Goal: Navigation & Orientation: Find specific page/section

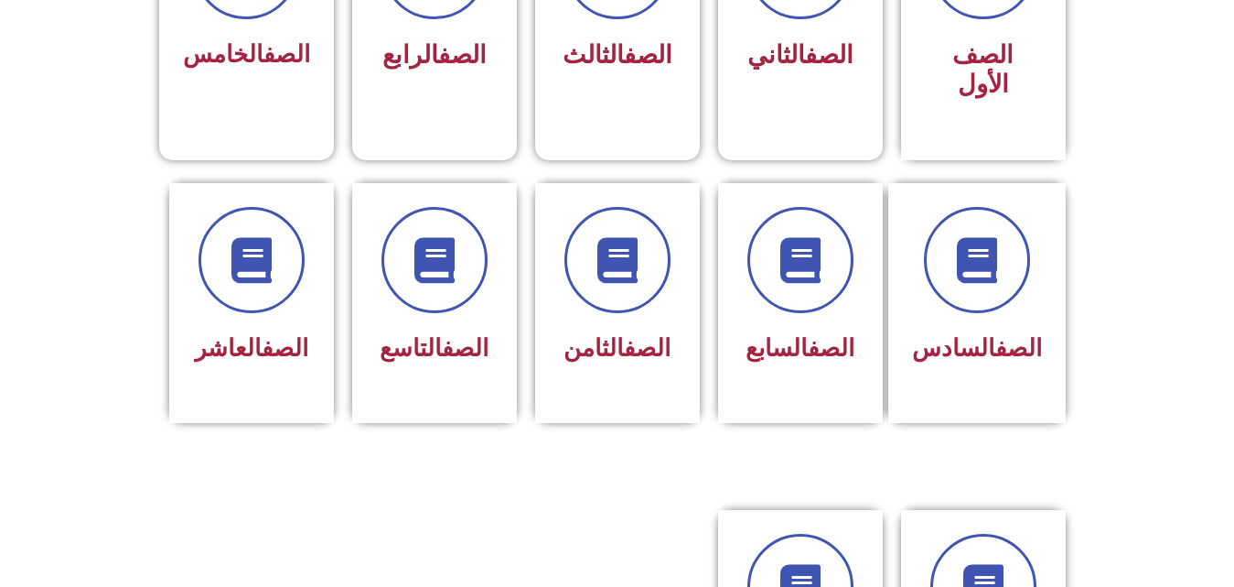
scroll to position [654, 0]
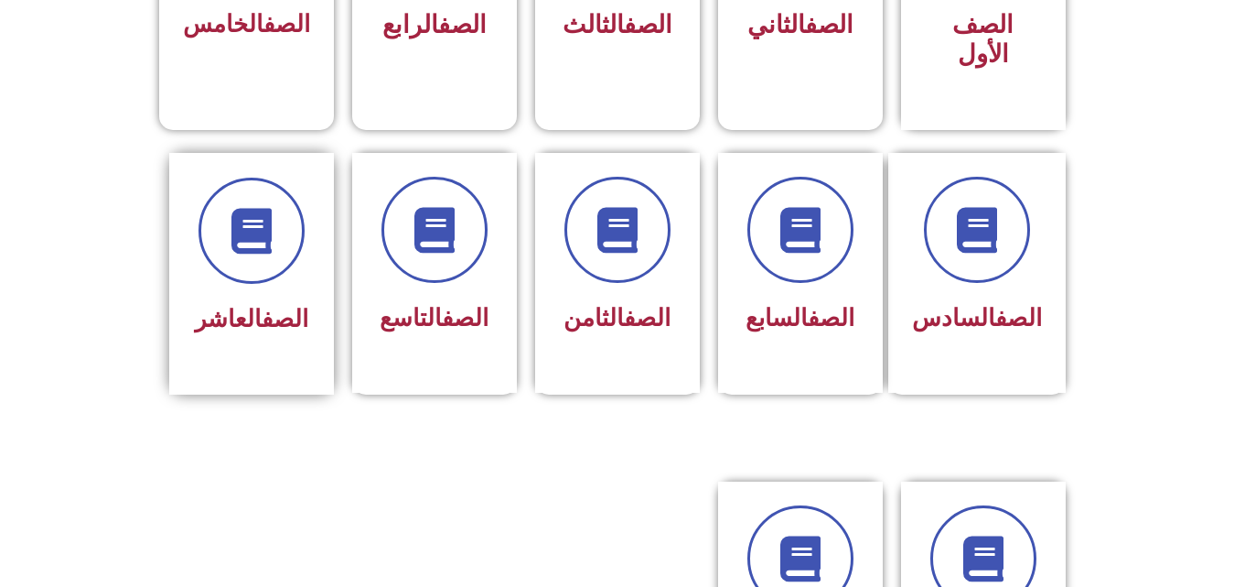
click at [294, 234] on div at bounding box center [251, 231] width 115 height 106
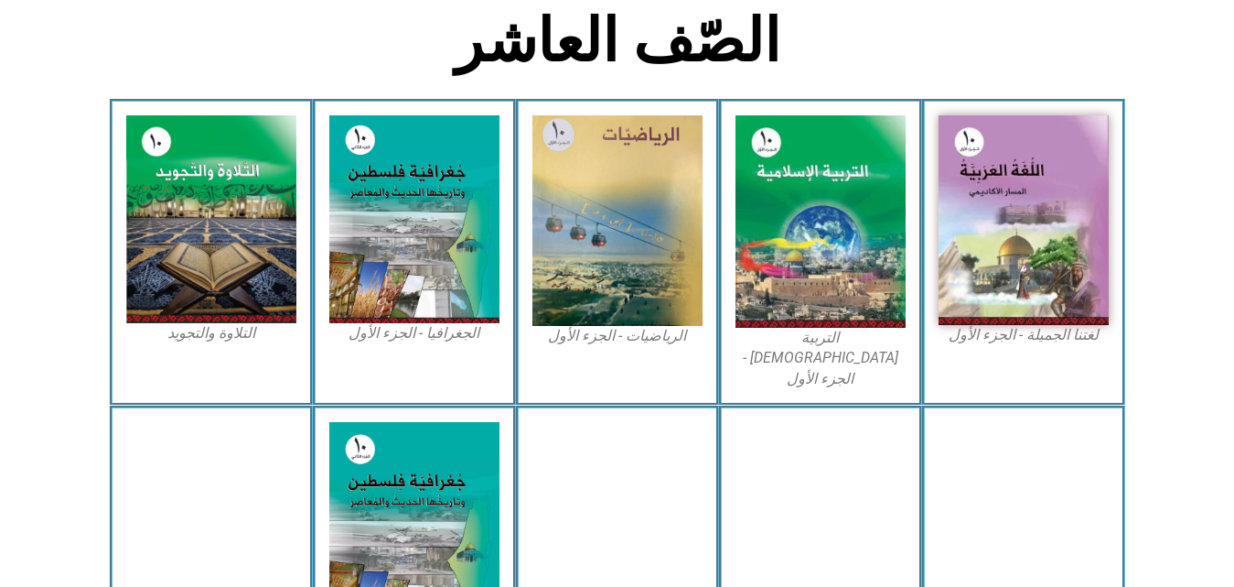
scroll to position [469, 0]
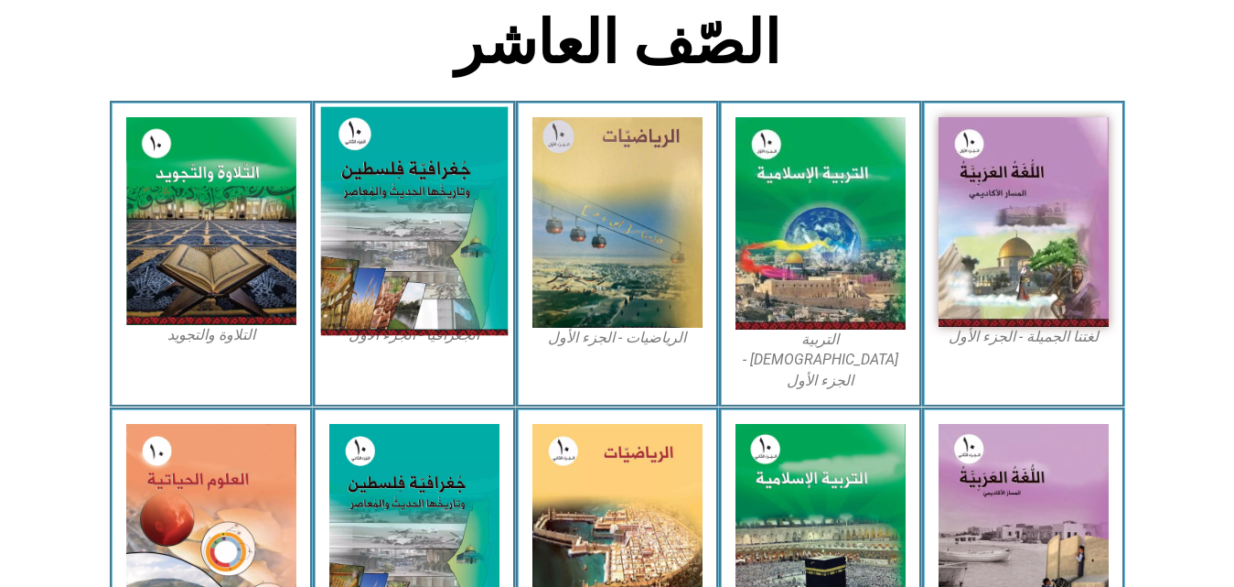
click at [382, 242] on img at bounding box center [414, 221] width 188 height 229
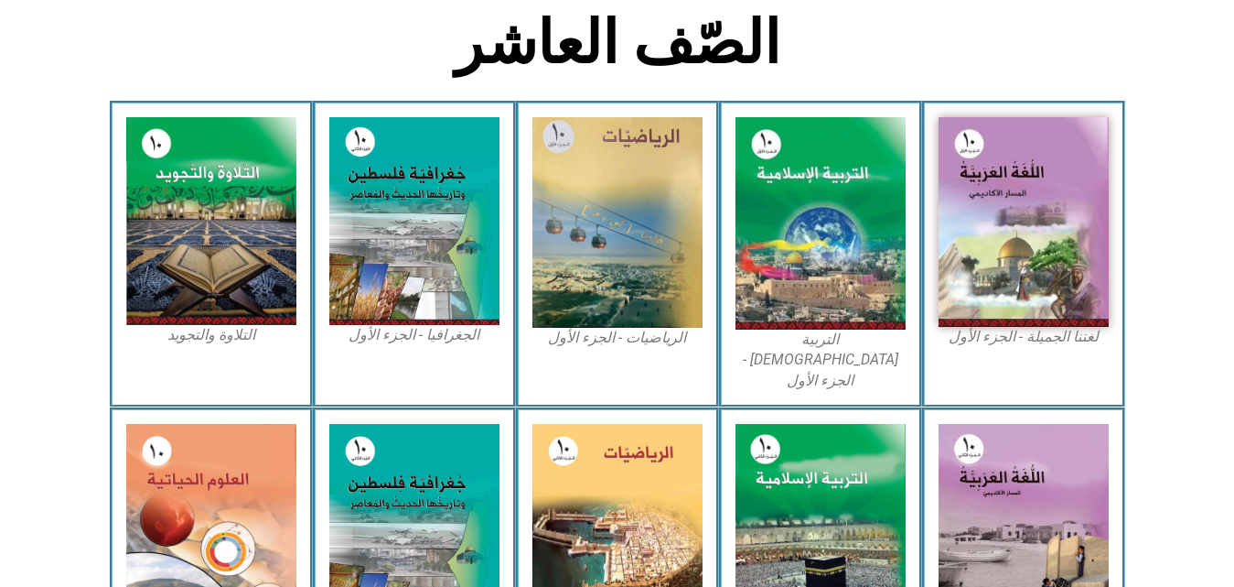
scroll to position [547, 0]
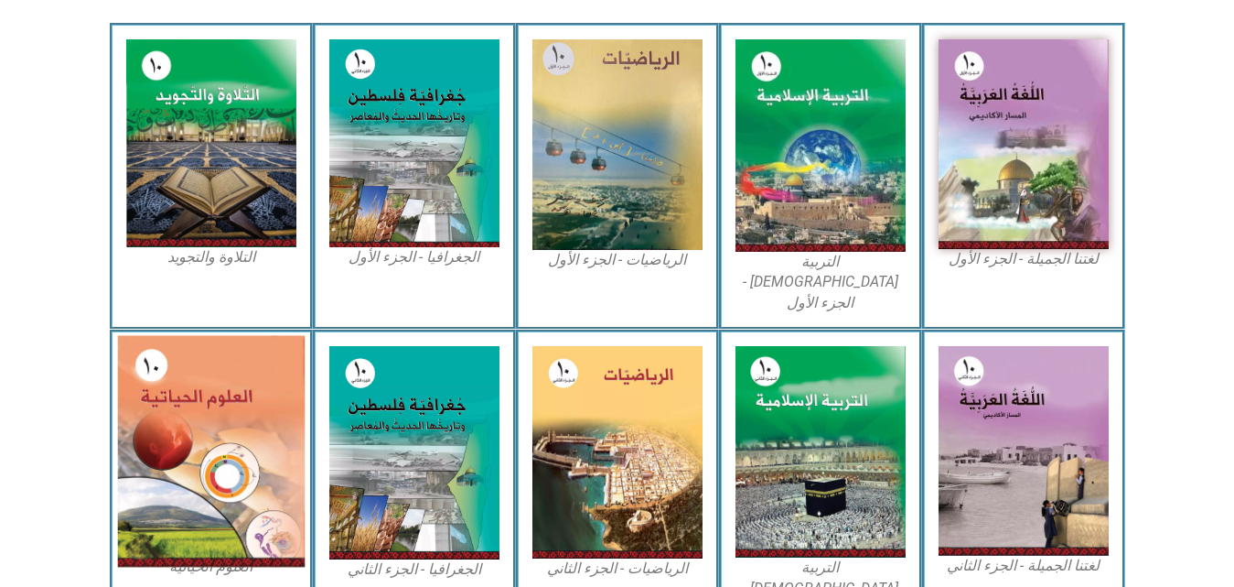
click at [275, 343] on img at bounding box center [211, 452] width 188 height 232
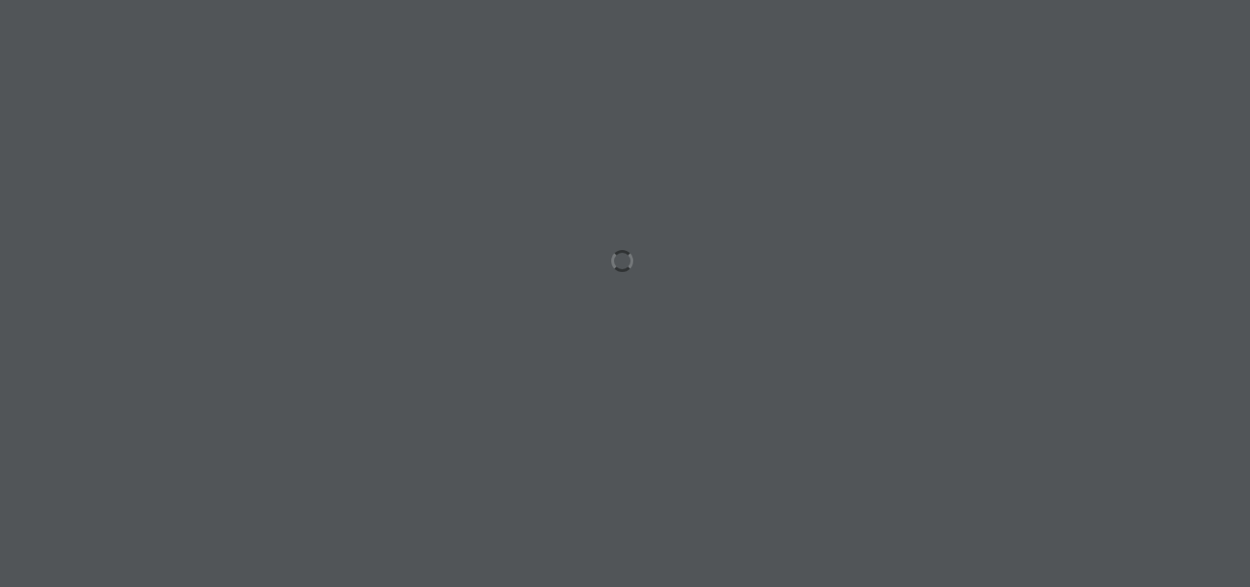
click at [619, 265] on div at bounding box center [625, 293] width 1250 height 587
click at [610, 261] on div at bounding box center [625, 293] width 1250 height 587
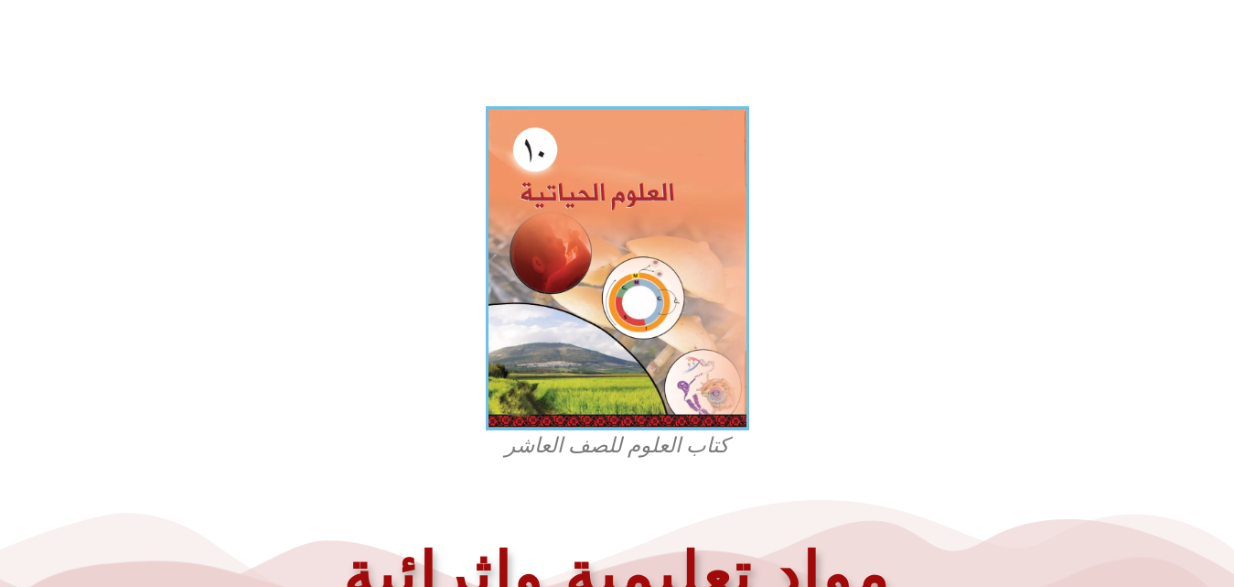
scroll to position [445, 0]
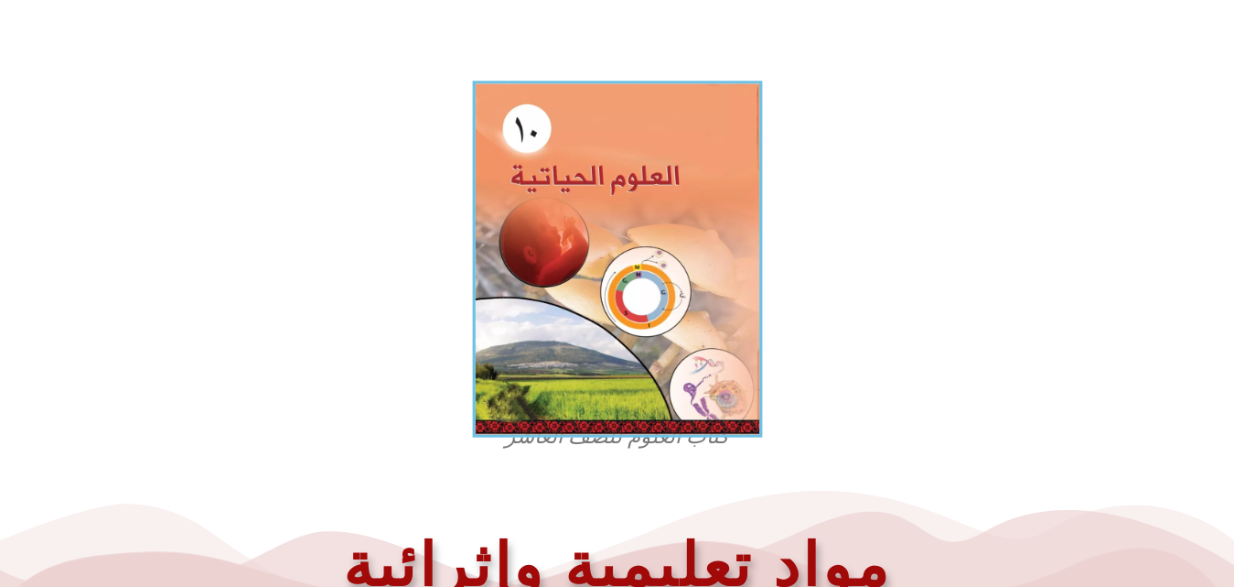
click at [658, 227] on img at bounding box center [617, 259] width 290 height 357
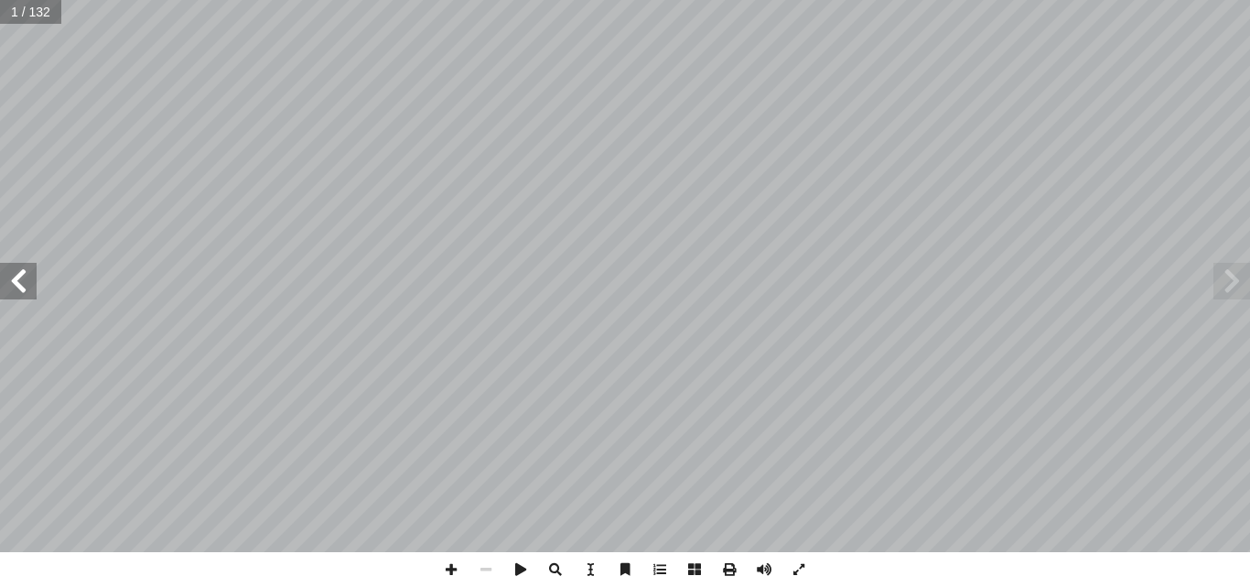
click at [17, 298] on span at bounding box center [18, 281] width 37 height 37
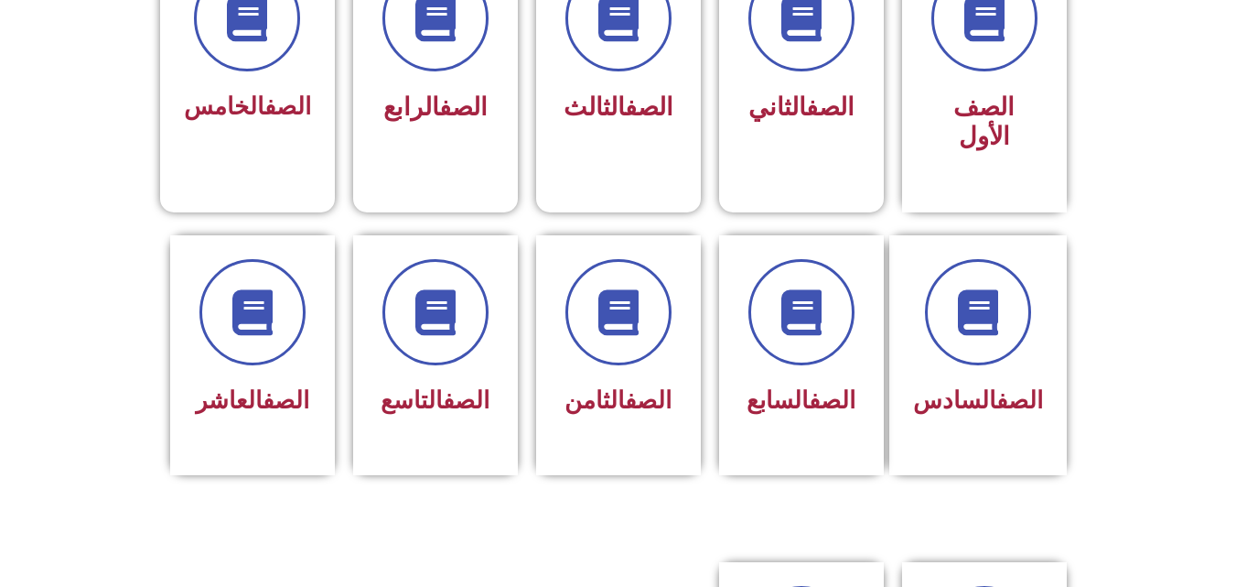
scroll to position [582, 0]
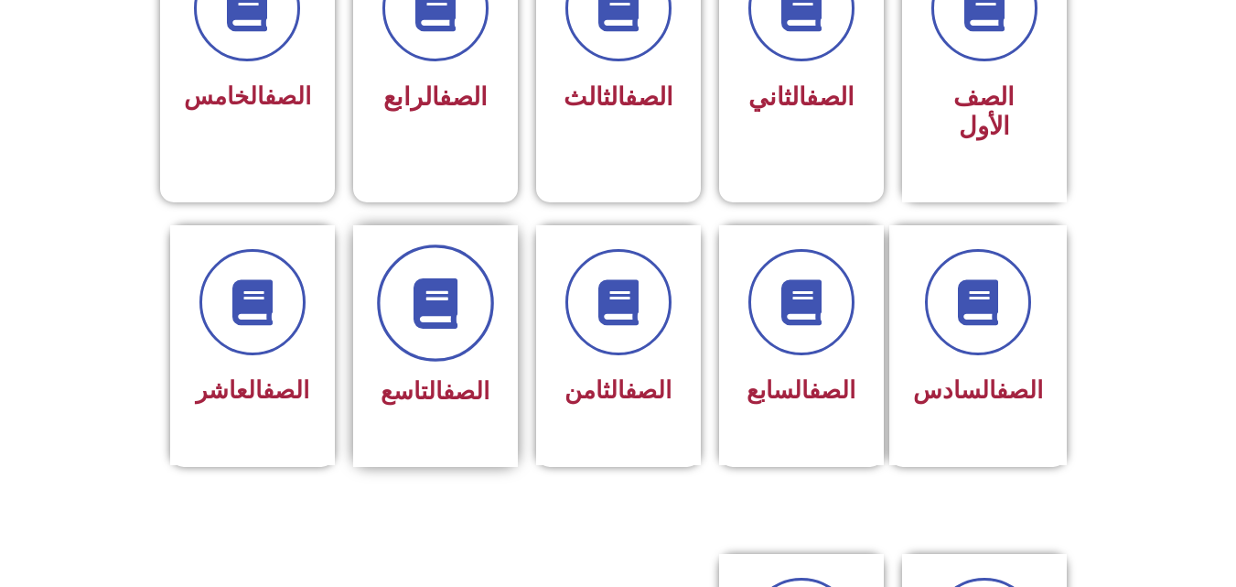
click at [418, 244] on span at bounding box center [435, 302] width 117 height 117
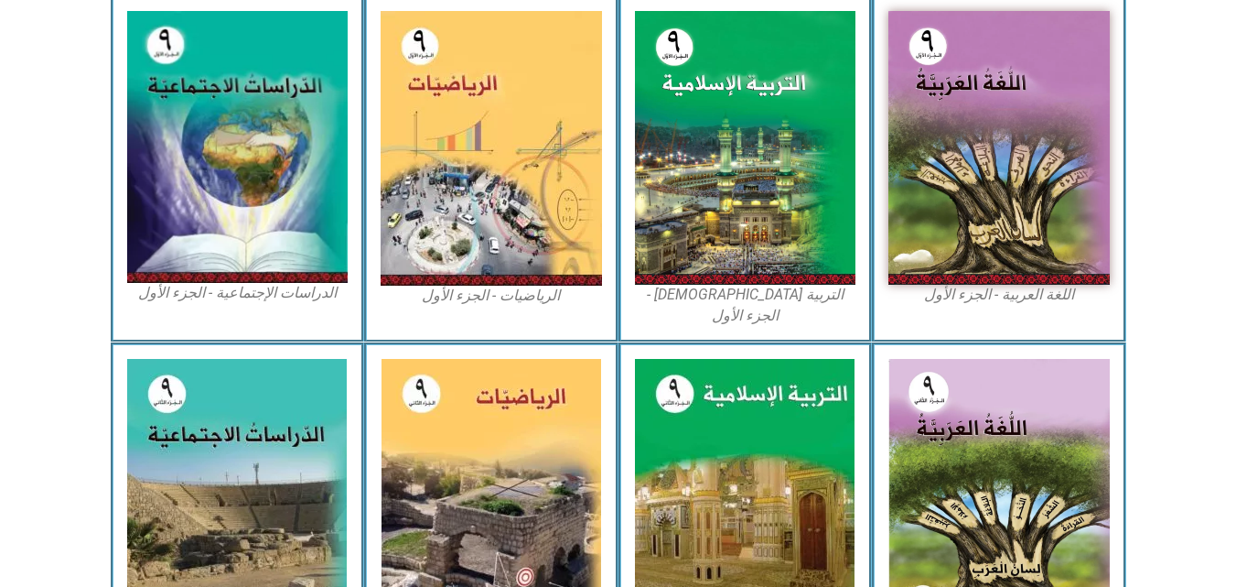
scroll to position [586, 0]
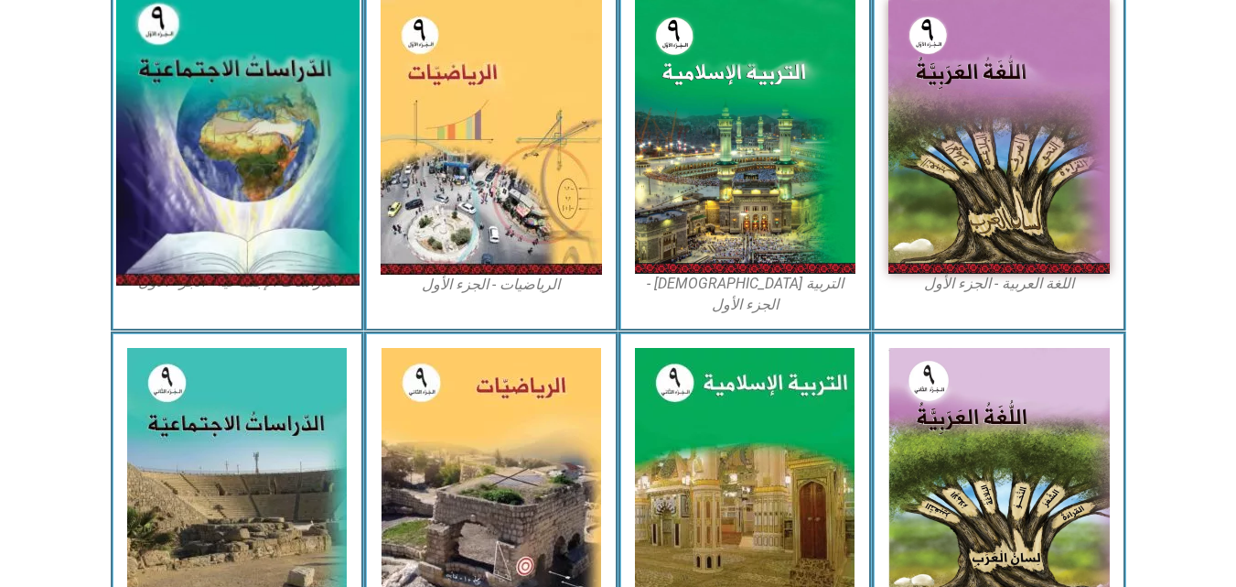
click at [308, 154] on img at bounding box center [236, 136] width 243 height 299
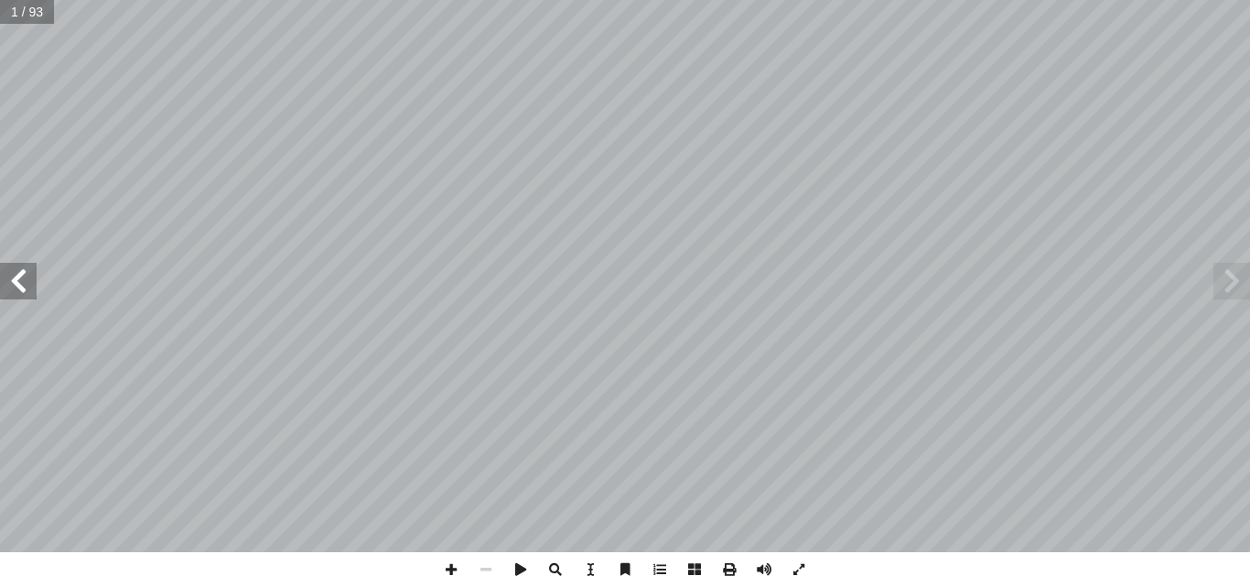
click at [27, 280] on span at bounding box center [18, 281] width 37 height 37
